Goal: Information Seeking & Learning: Learn about a topic

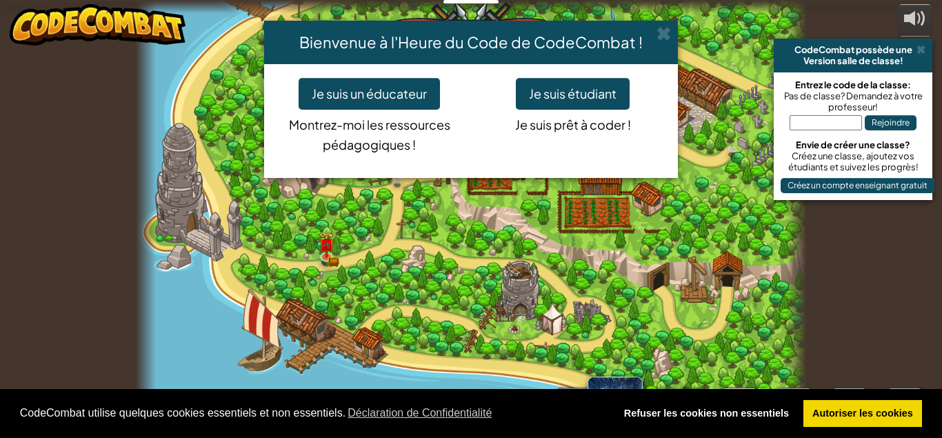
select select "fr"
click at [668, 37] on span at bounding box center [664, 33] width 14 height 14
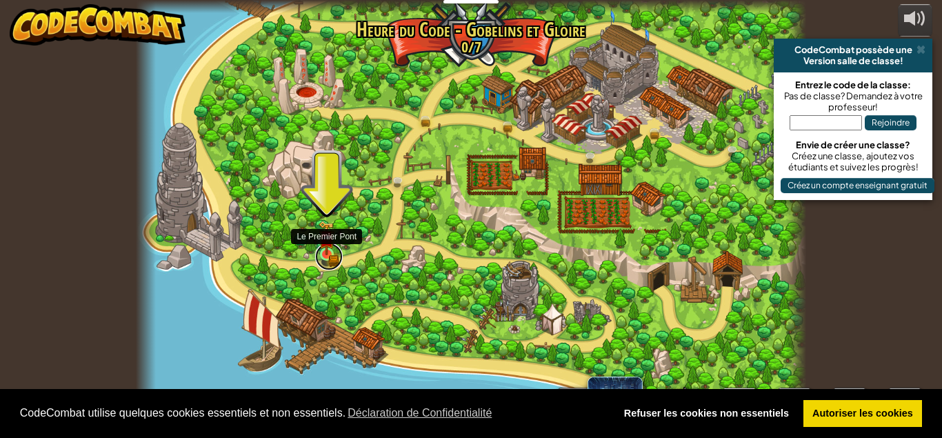
click at [330, 264] on link at bounding box center [329, 257] width 28 height 28
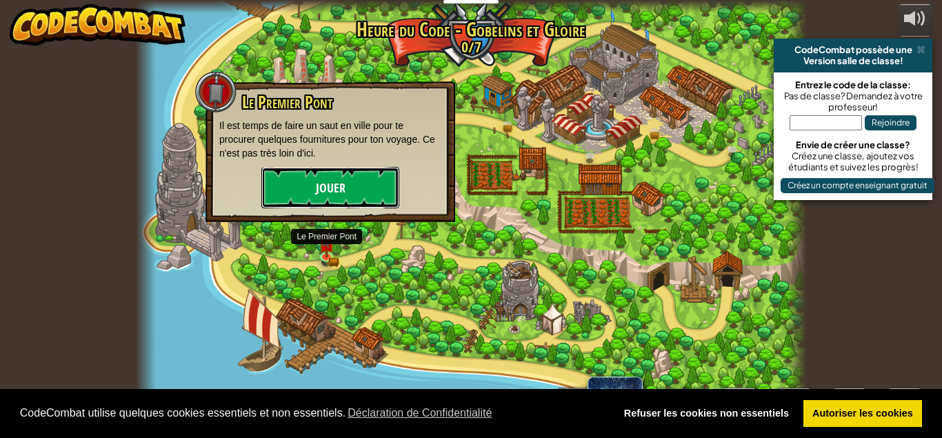
click at [348, 192] on button "Jouer" at bounding box center [330, 187] width 138 height 41
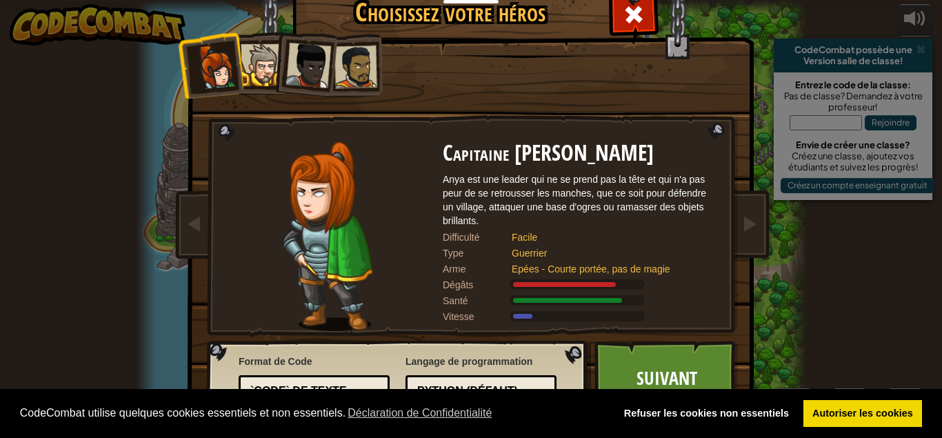
scroll to position [17, 0]
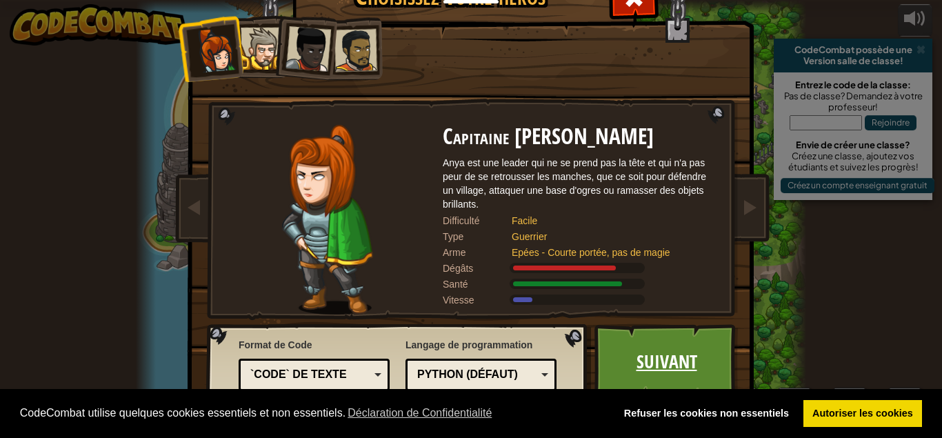
click at [662, 349] on link "Suivant" at bounding box center [667, 362] width 144 height 76
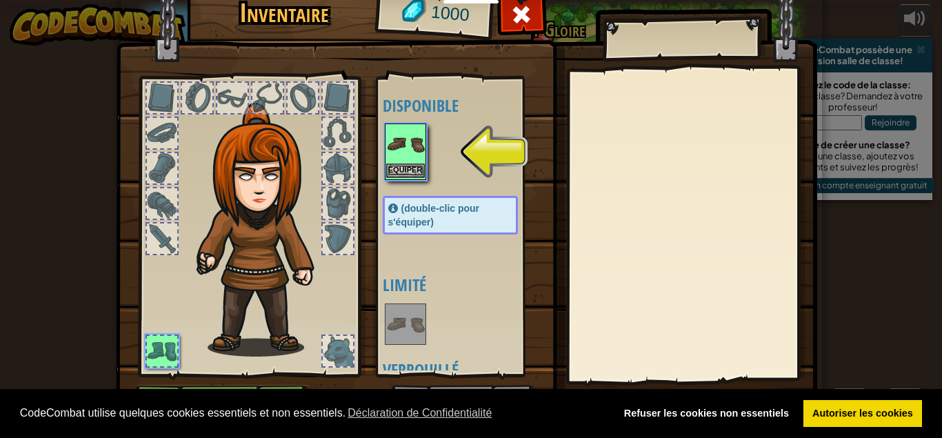
click at [417, 146] on img at bounding box center [405, 144] width 39 height 39
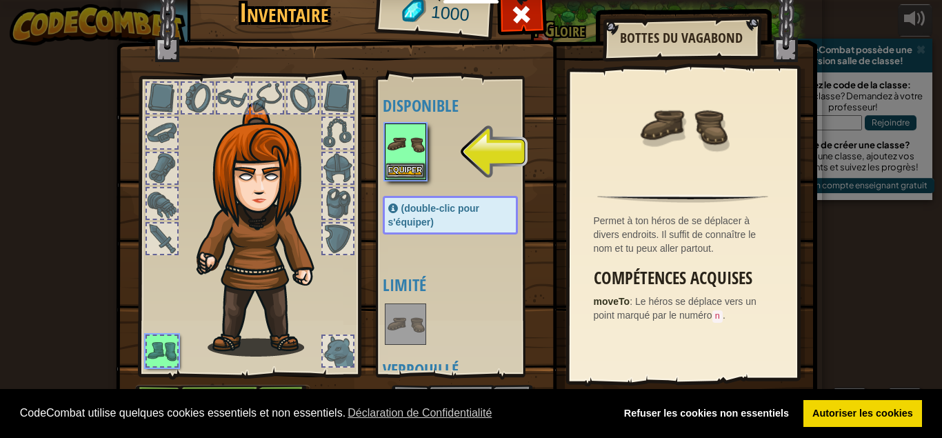
click at [409, 162] on img at bounding box center [405, 144] width 39 height 39
click at [411, 168] on button "Equiper" at bounding box center [405, 171] width 39 height 14
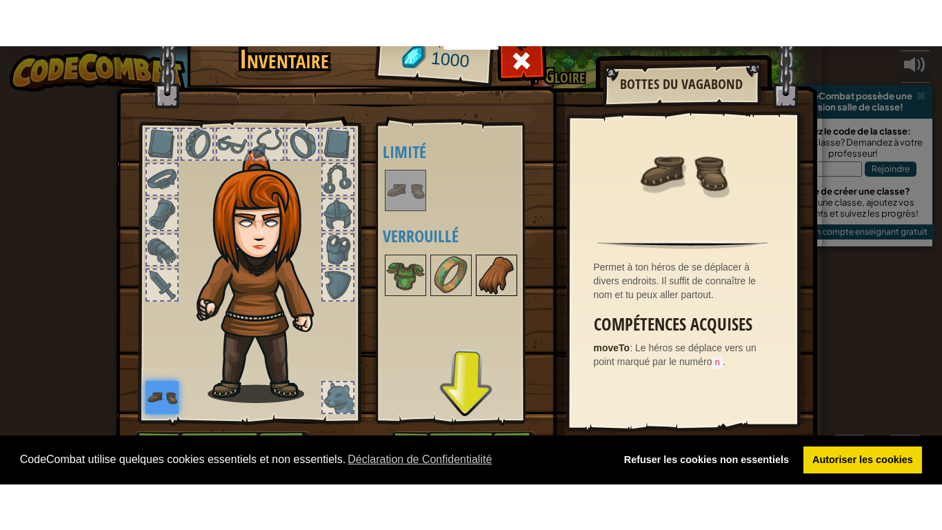
scroll to position [38, 0]
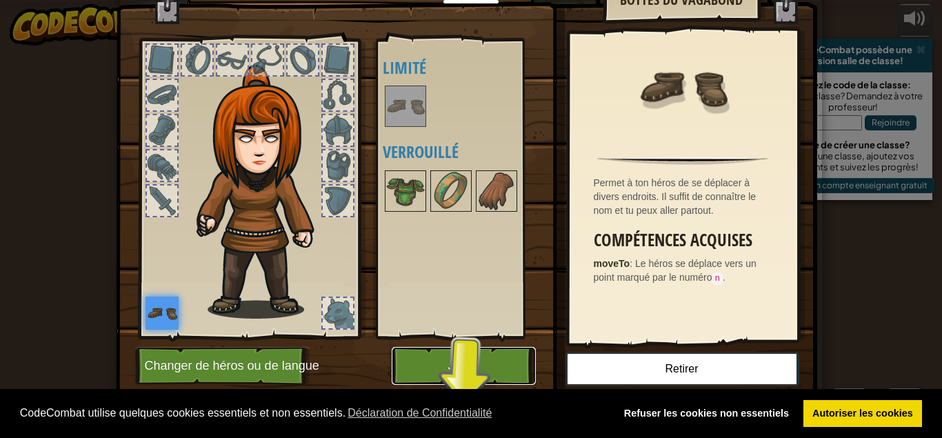
click at [465, 356] on button "Jouer" at bounding box center [464, 366] width 144 height 38
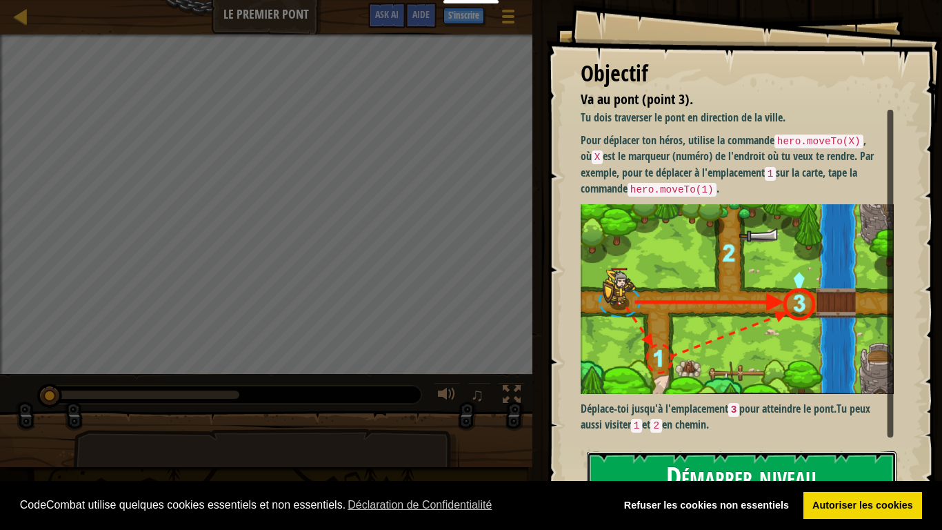
click at [787, 437] on button "Démarrer niveau" at bounding box center [742, 478] width 310 height 55
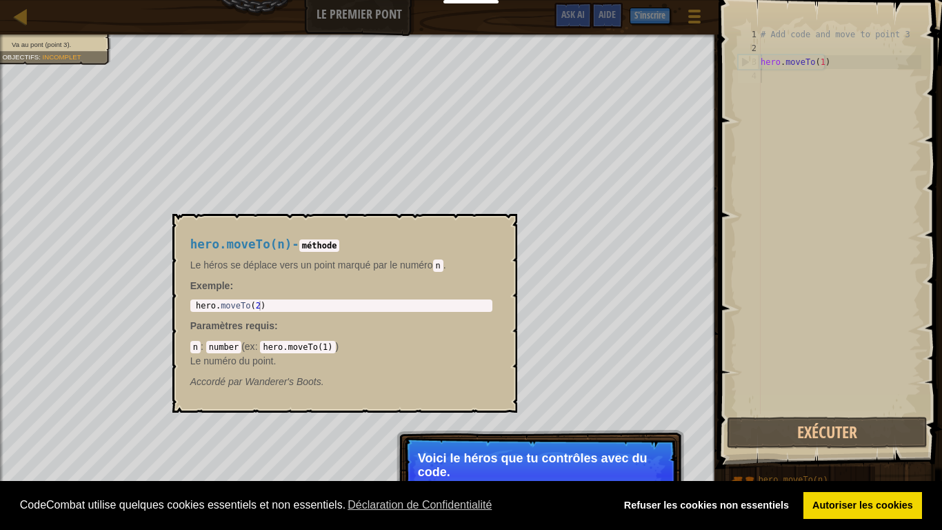
click at [578, 437] on p "Voici le héros que tu contrôles avec du code." at bounding box center [540, 465] width 245 height 28
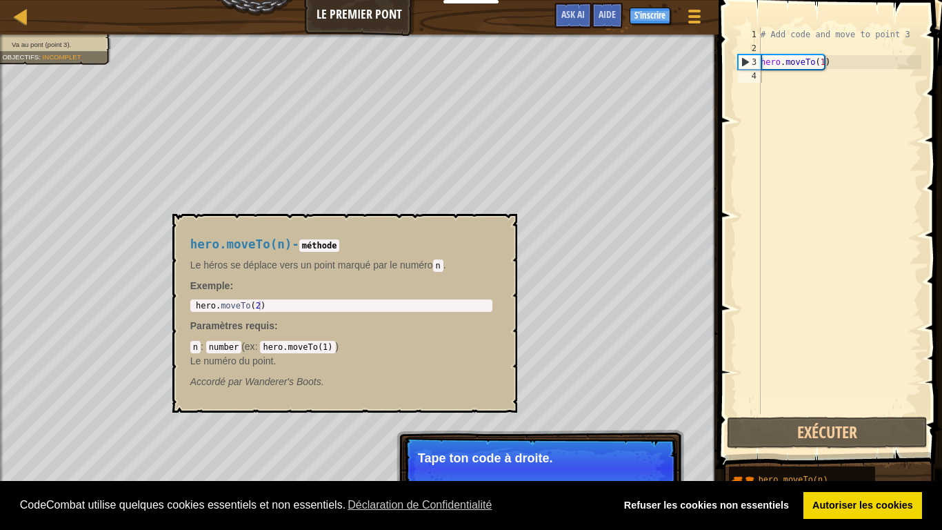
click at [504, 226] on div "hero.moveTo(n) - méthode Le héros se déplace vers un point marqué par le numéro…" at bounding box center [344, 313] width 345 height 199
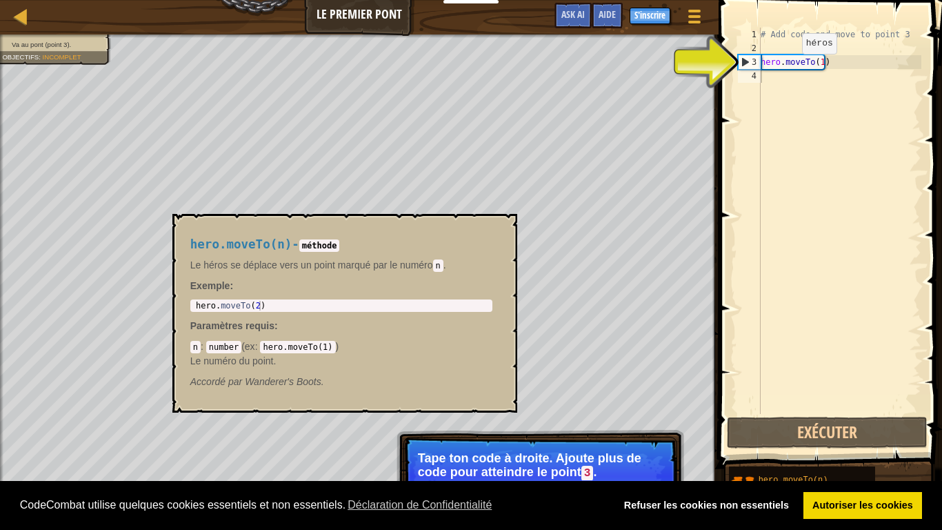
click at [791, 68] on div "# Add code and move to point 3 hero . moveTo ( 1 )" at bounding box center [840, 235] width 164 height 414
click at [744, 60] on div "3" at bounding box center [750, 62] width 22 height 14
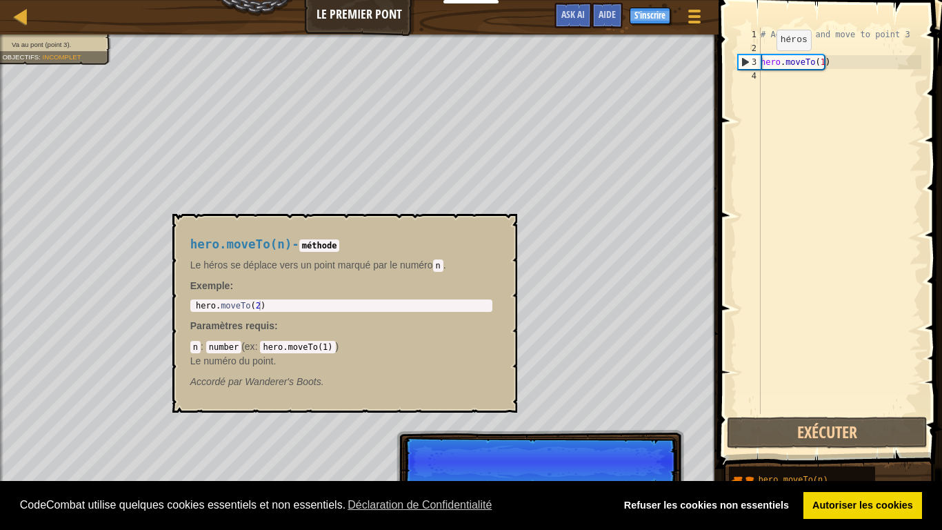
click at [744, 60] on div "3" at bounding box center [750, 62] width 22 height 14
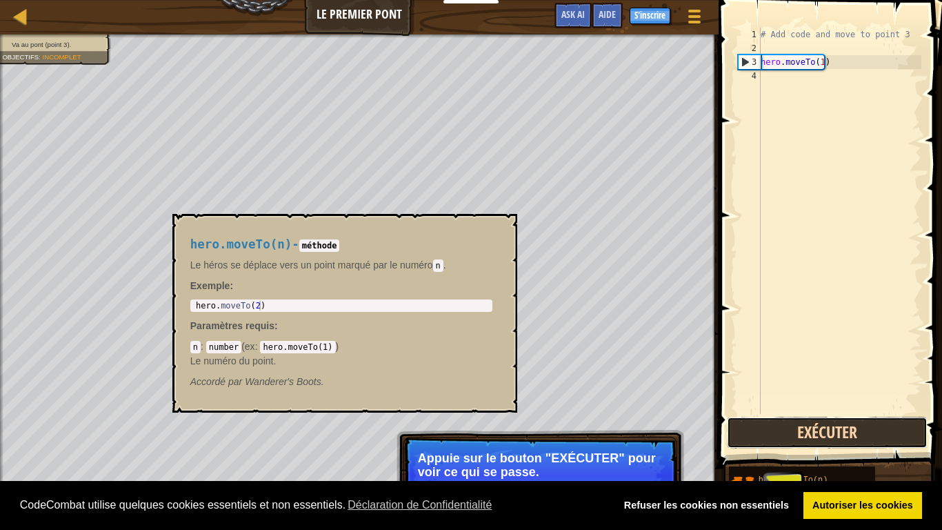
click at [792, 425] on button "Exécuter" at bounding box center [827, 433] width 201 height 32
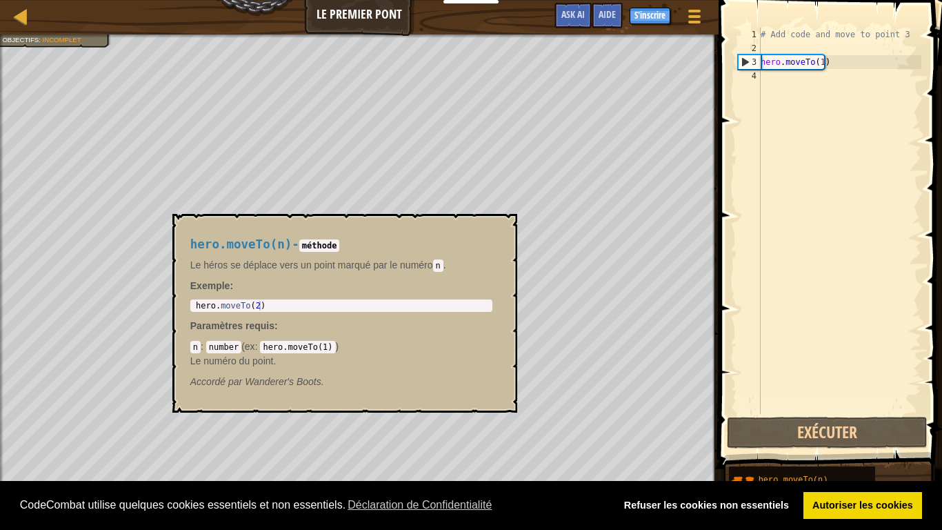
click at [503, 14] on body "Cookie Policy CodeCombat utilise quelques cookies essentiels et non essentiels.…" at bounding box center [471, 7] width 942 height 14
drag, startPoint x: 515, startPoint y: 323, endPoint x: 471, endPoint y: 370, distance: 64.9
click at [482, 363] on div "hero.moveTo(n) - méthode Le héros se déplace vers un point marqué par le numéro…" at bounding box center [344, 313] width 345 height 199
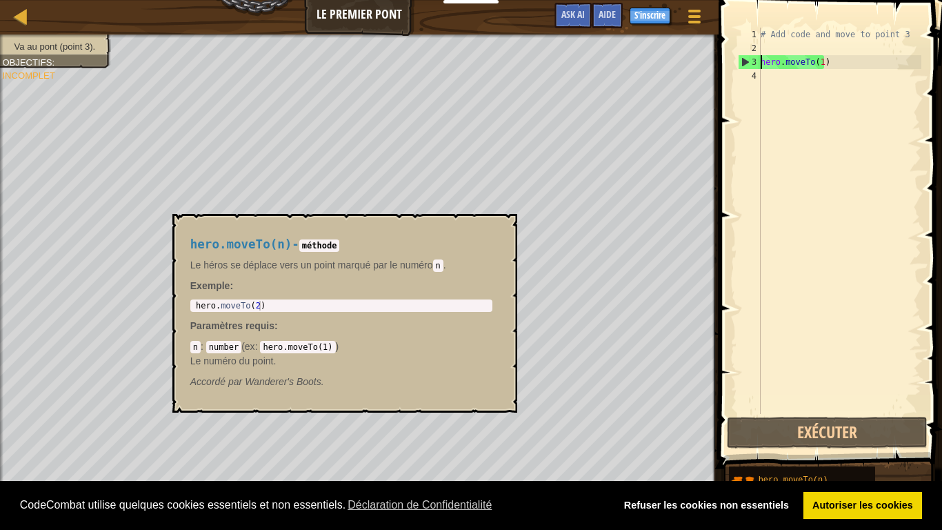
click at [749, 57] on div "3" at bounding box center [750, 62] width 22 height 14
click at [746, 61] on div "3" at bounding box center [750, 62] width 22 height 14
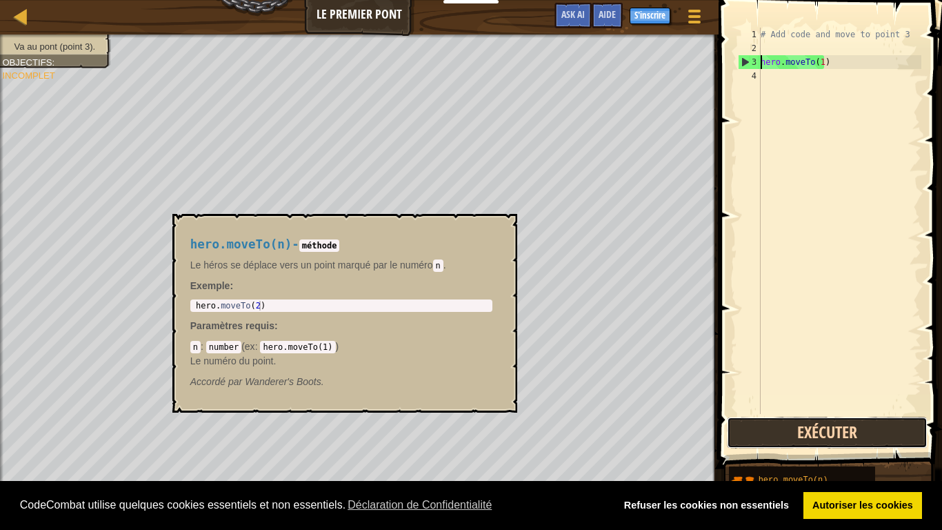
click at [822, 429] on button "Exécuter" at bounding box center [827, 433] width 201 height 32
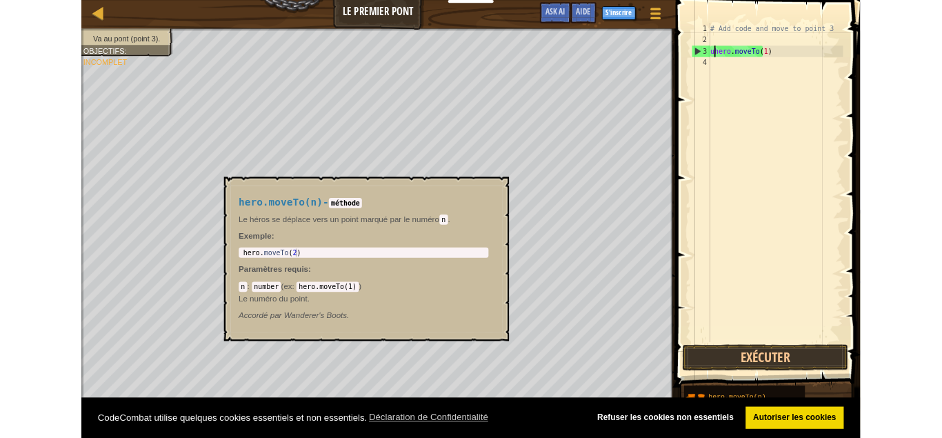
scroll to position [6, 1]
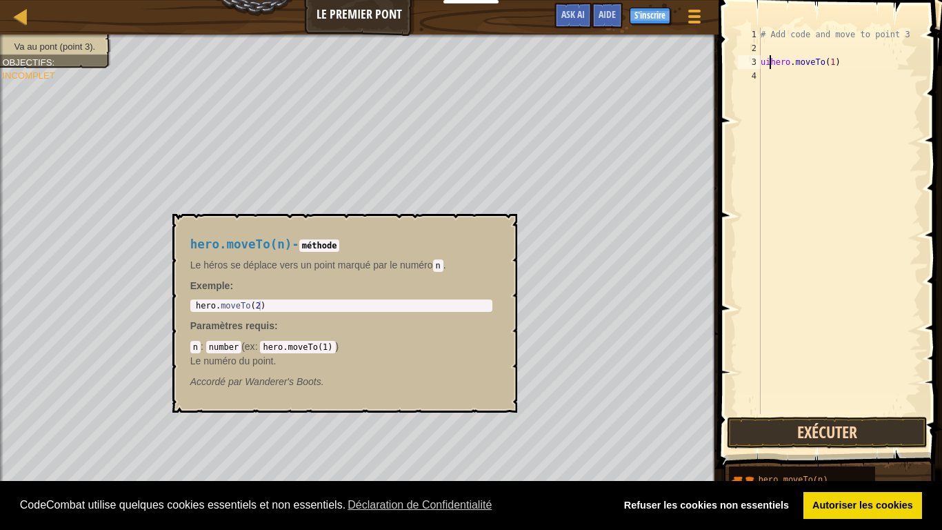
type textarea "uihero.moveTo(1)"
click at [805, 437] on button "Exécuter" at bounding box center [827, 433] width 201 height 32
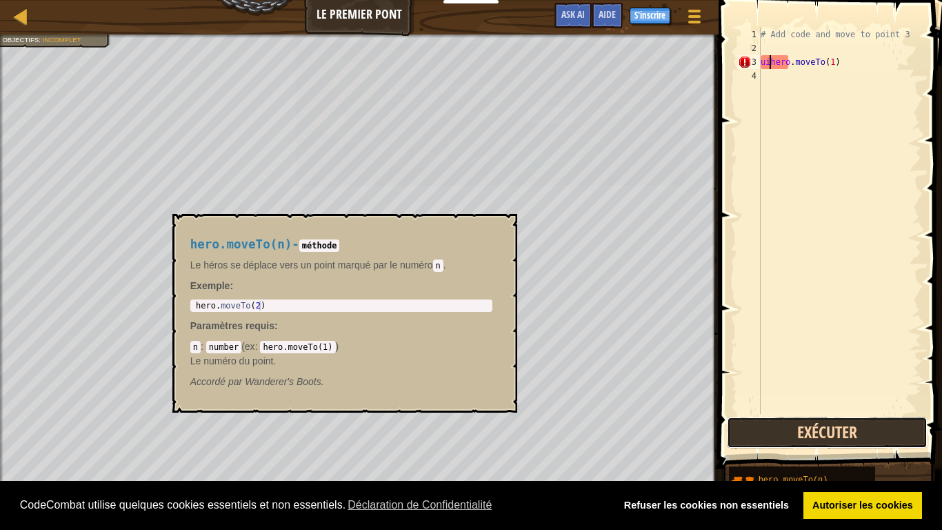
click at [805, 437] on button "Exécuter" at bounding box center [827, 433] width 201 height 32
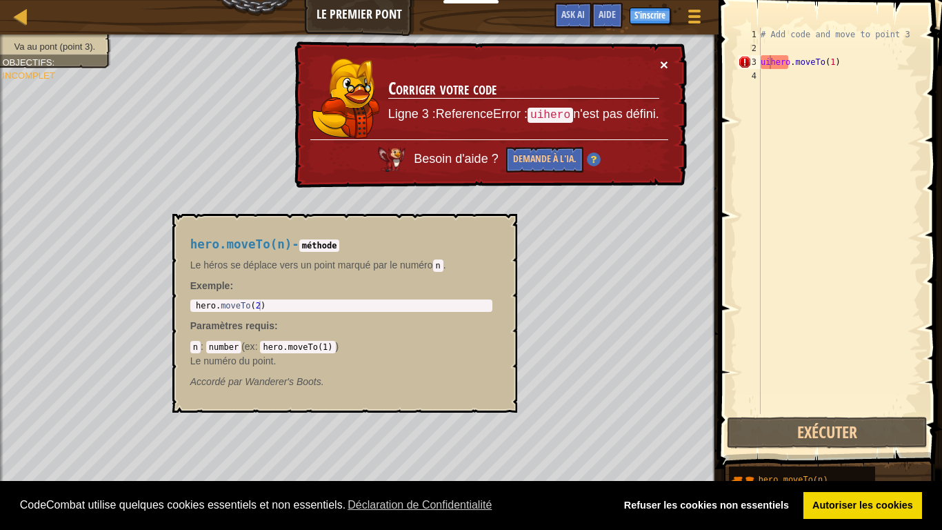
click at [662, 68] on button "×" at bounding box center [664, 65] width 8 height 14
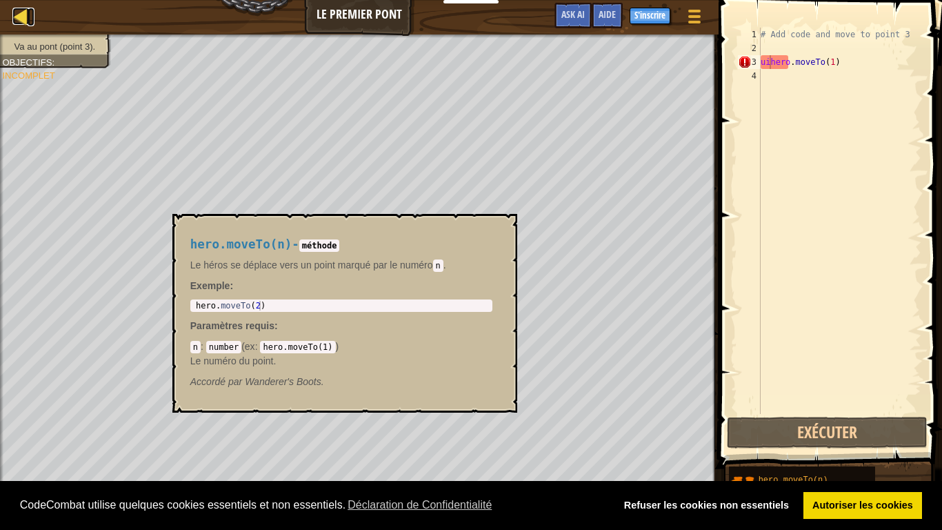
click at [18, 11] on div at bounding box center [20, 16] width 17 height 17
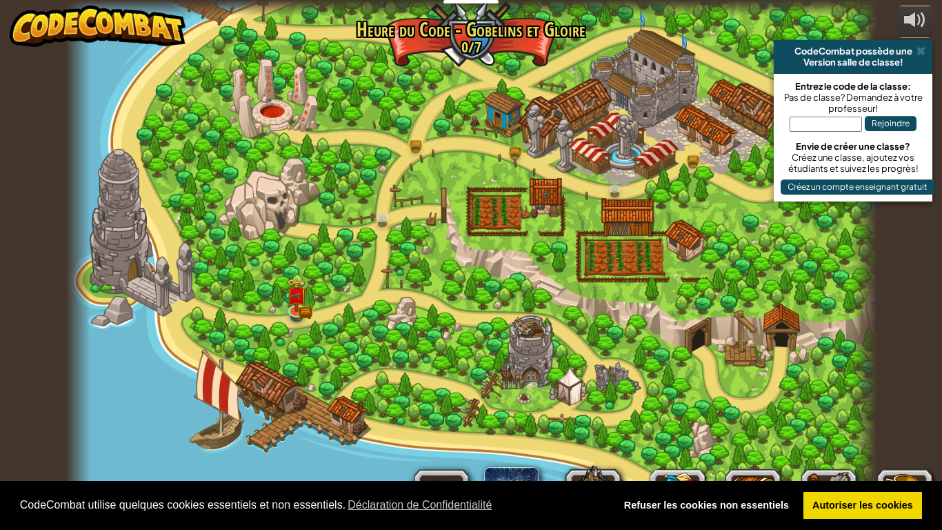
select select "fr"
click at [606, 248] on div at bounding box center [471, 265] width 811 height 530
click at [922, 52] on span at bounding box center [921, 51] width 9 height 11
